Goal: Task Accomplishment & Management: Complete application form

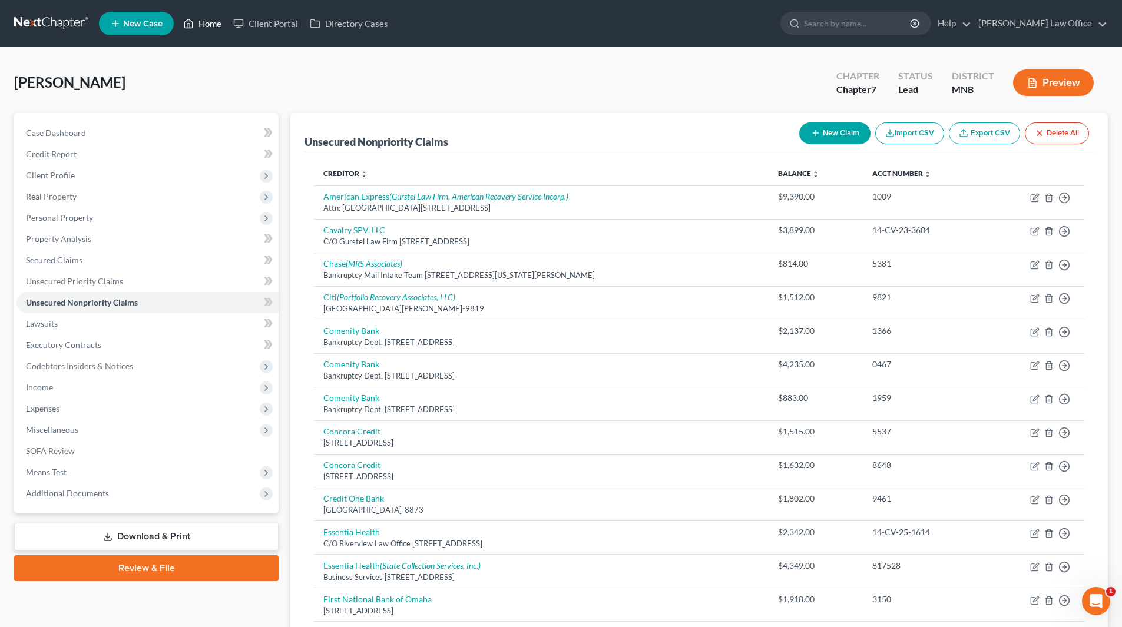
click at [208, 21] on link "Home" at bounding box center [202, 23] width 50 height 21
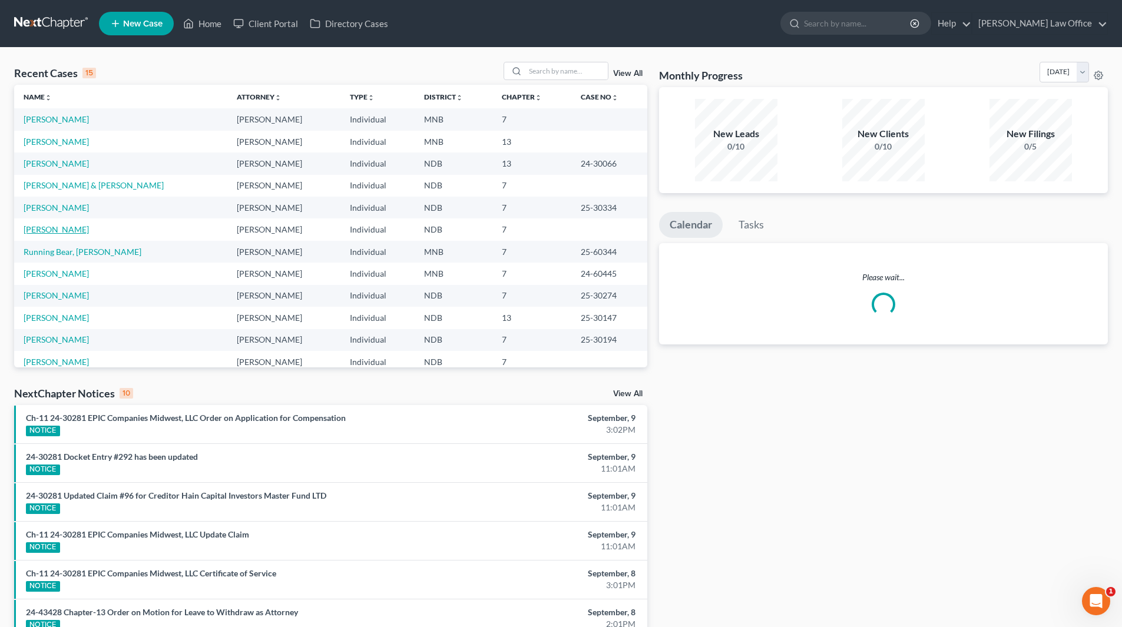
click at [67, 230] on link "[PERSON_NAME]" at bounding box center [56, 229] width 65 height 10
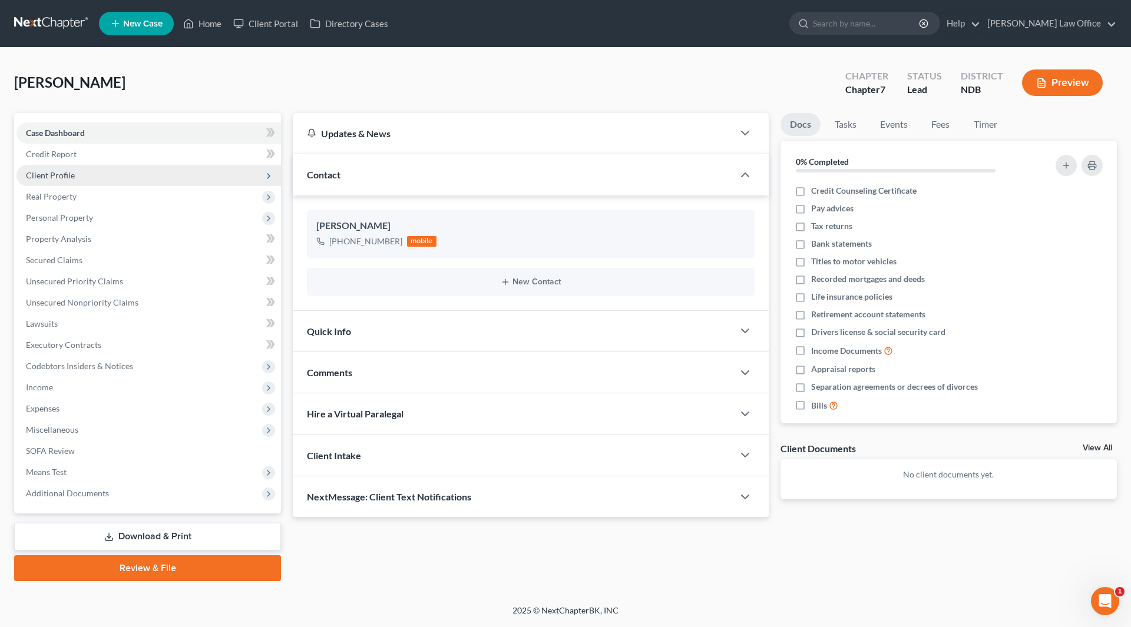
click at [90, 176] on span "Client Profile" at bounding box center [148, 175] width 265 height 21
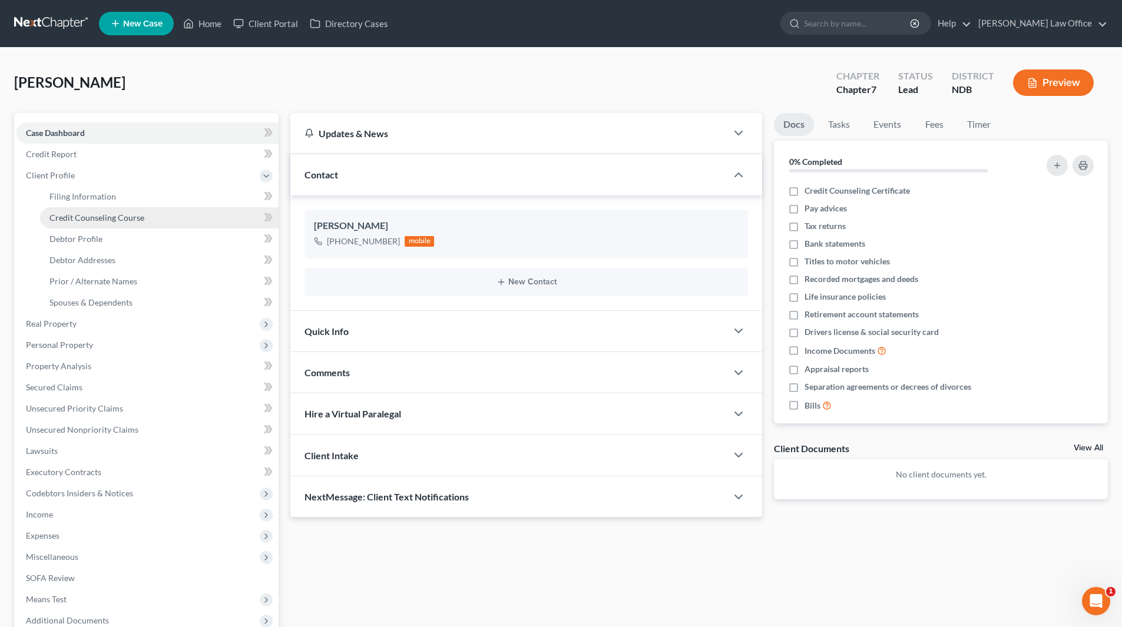
click at [92, 216] on span "Credit Counseling Course" at bounding box center [96, 218] width 95 height 10
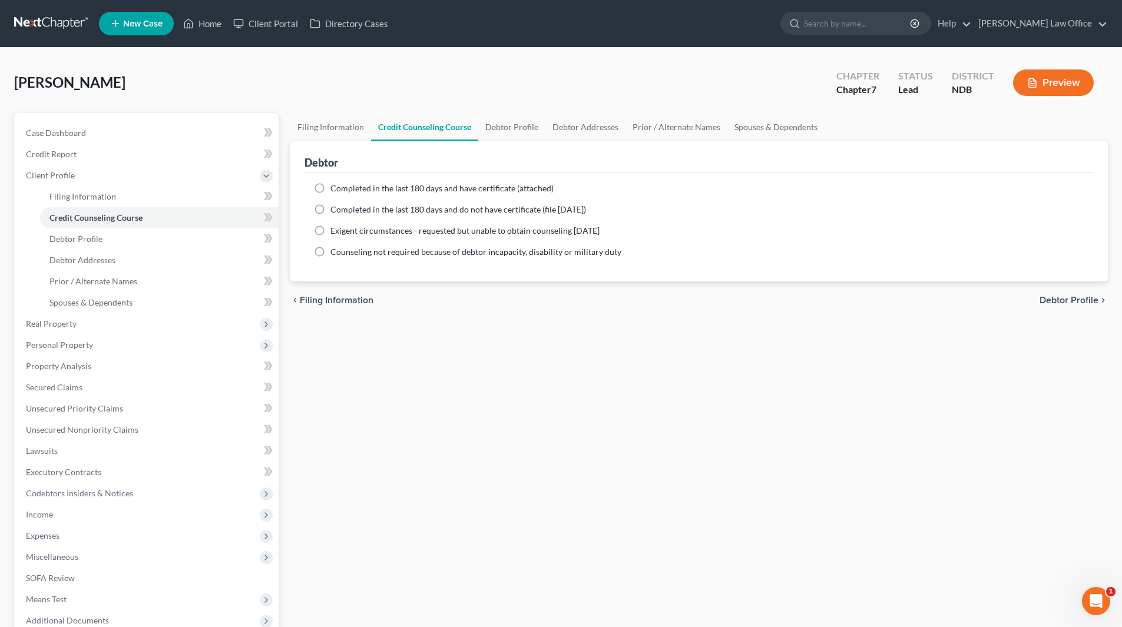
drag, startPoint x: 323, startPoint y: 186, endPoint x: 332, endPoint y: 193, distance: 10.5
click at [331, 186] on label "Completed in the last 180 days and have certificate (attached)" at bounding box center [442, 189] width 223 height 12
click at [335, 186] on input "Completed in the last 180 days and have certificate (attached)" at bounding box center [339, 187] width 8 height 8
radio input "true"
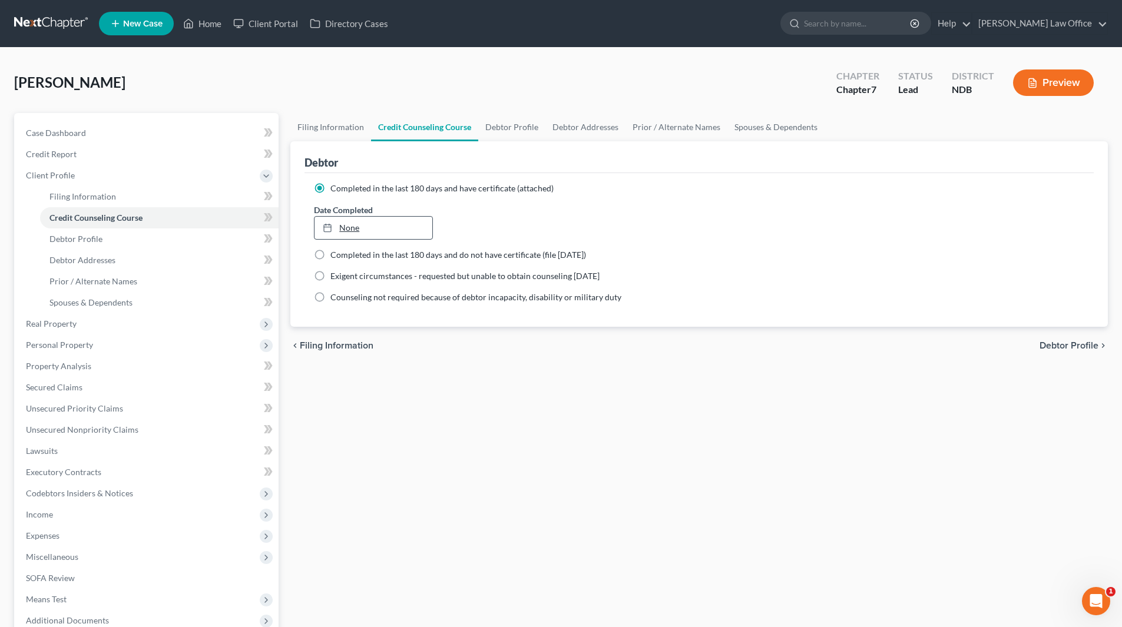
click at [347, 227] on link "None" at bounding box center [373, 228] width 117 height 22
type input "[DATE]"
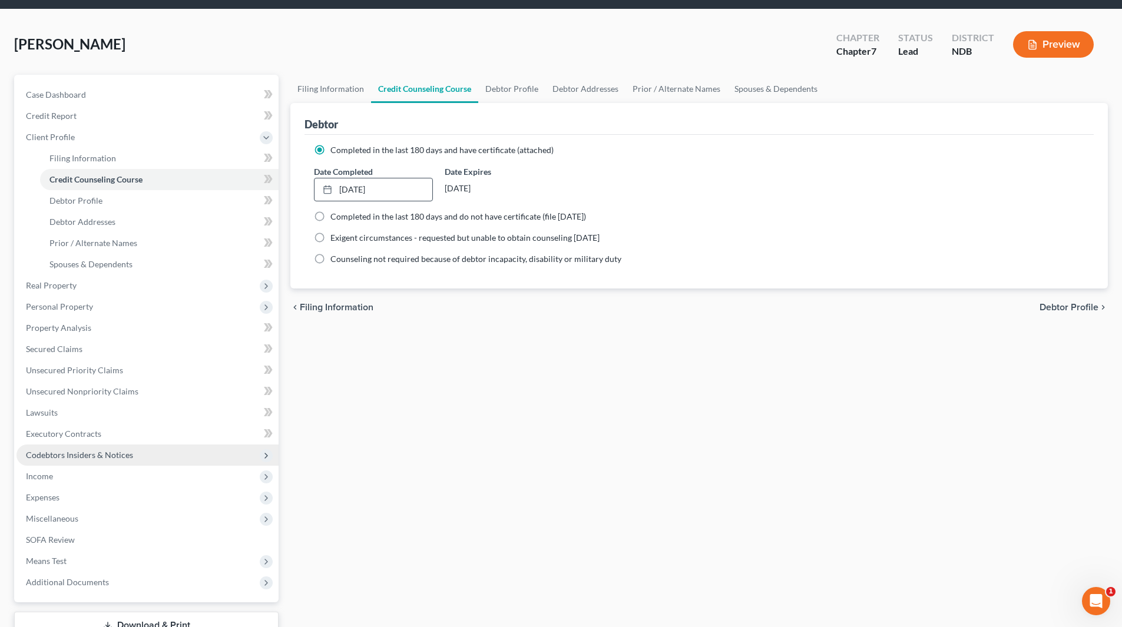
scroll to position [59, 0]
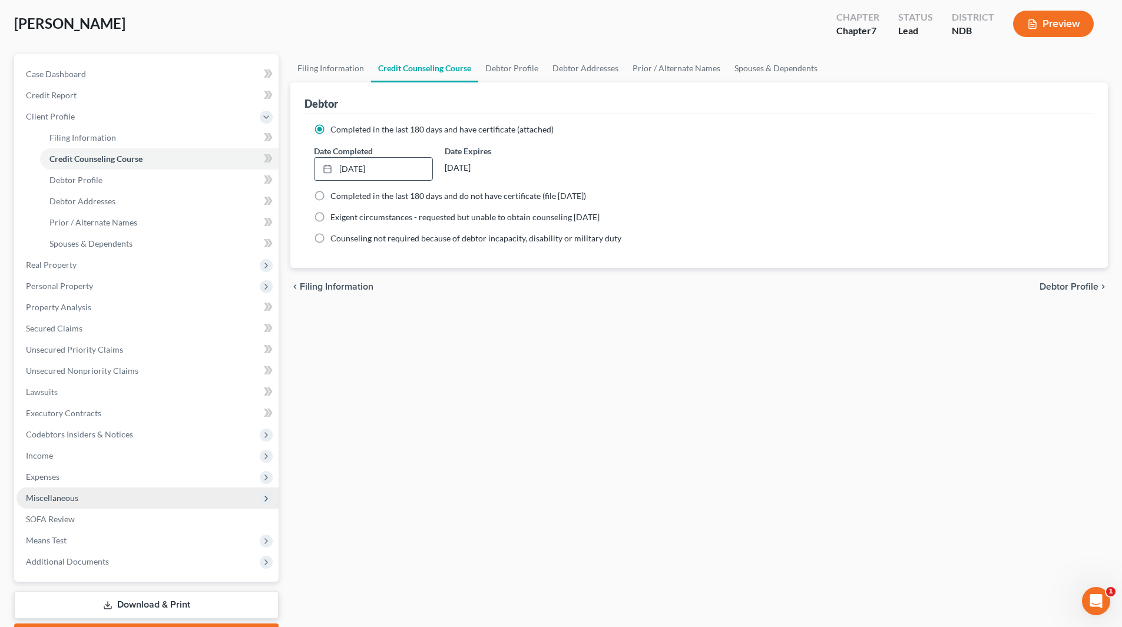
click at [67, 497] on span "Miscellaneous" at bounding box center [52, 498] width 52 height 10
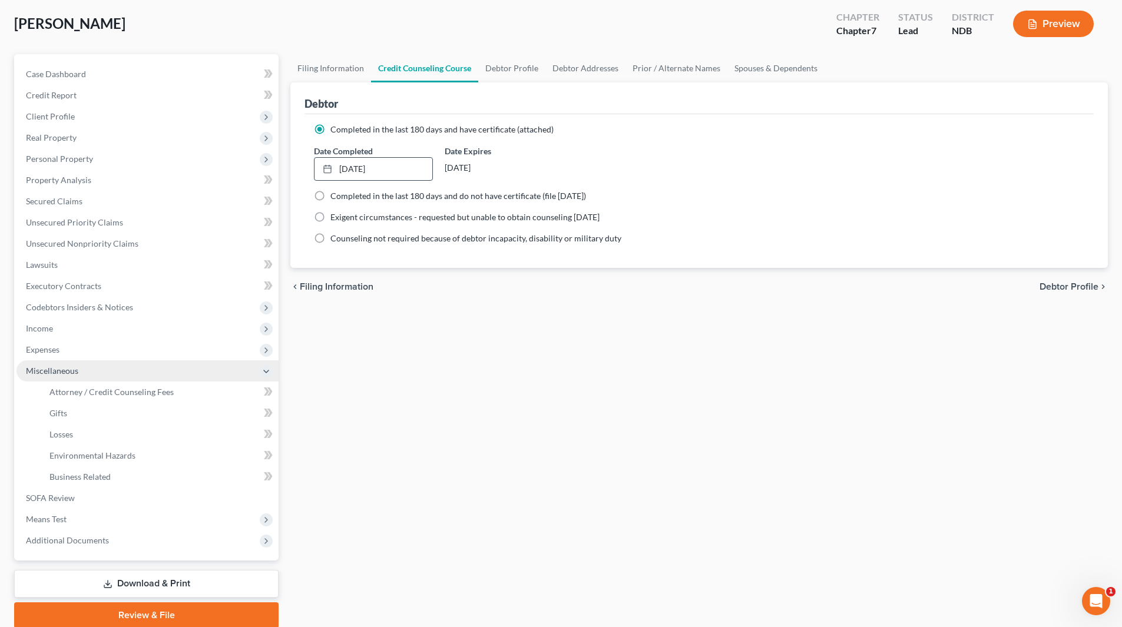
click at [57, 371] on span "Miscellaneous" at bounding box center [52, 371] width 52 height 10
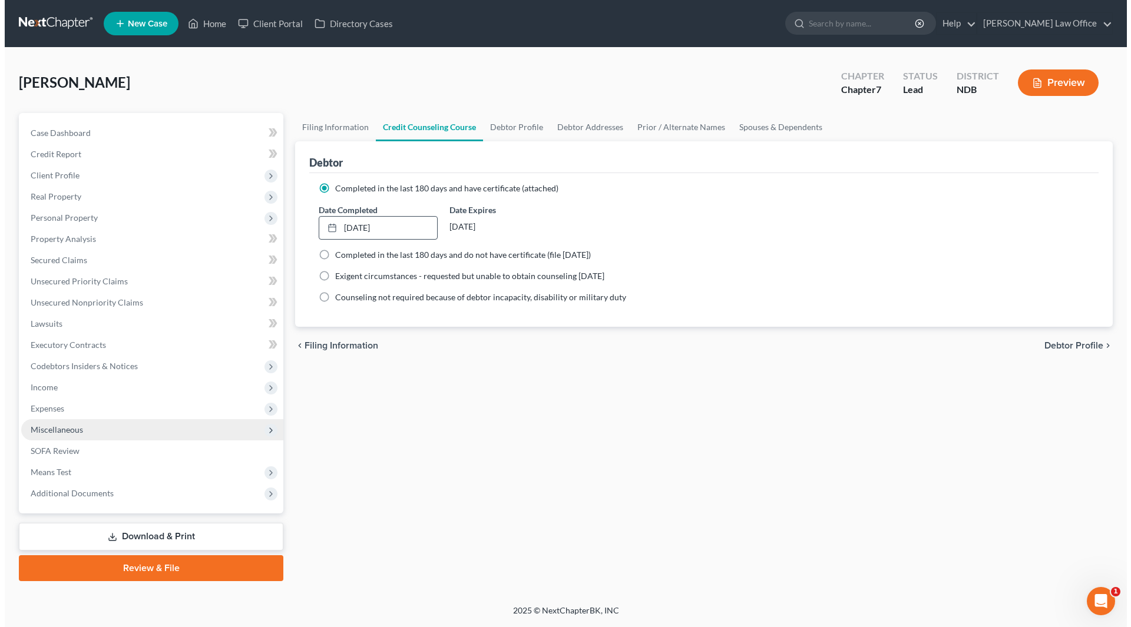
scroll to position [0, 0]
